Goal: Check status: Check status

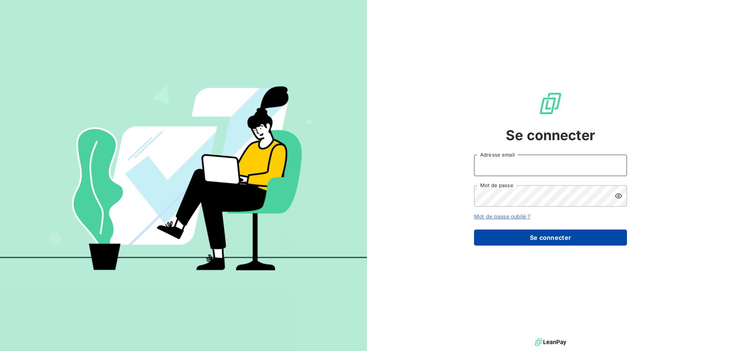
type input "[EMAIL_ADDRESS][DOMAIN_NAME]"
click at [535, 237] on button "Se connecter" at bounding box center [550, 238] width 153 height 16
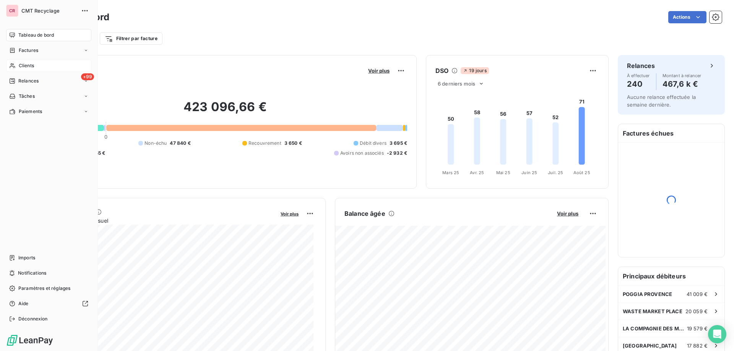
click at [15, 67] on icon at bounding box center [12, 66] width 6 height 6
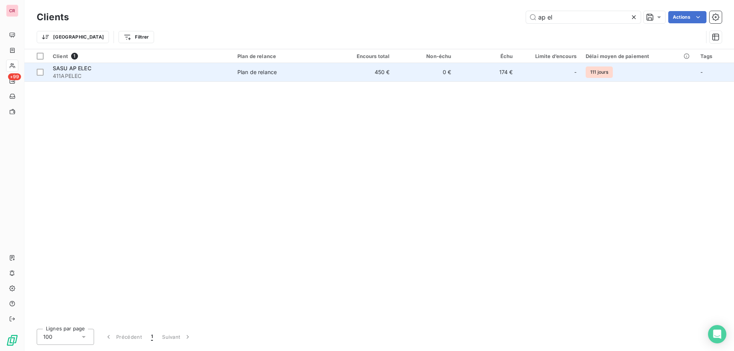
type input "ap el"
click at [470, 73] on td "174 €" at bounding box center [487, 72] width 62 height 18
